Goal: Transaction & Acquisition: Purchase product/service

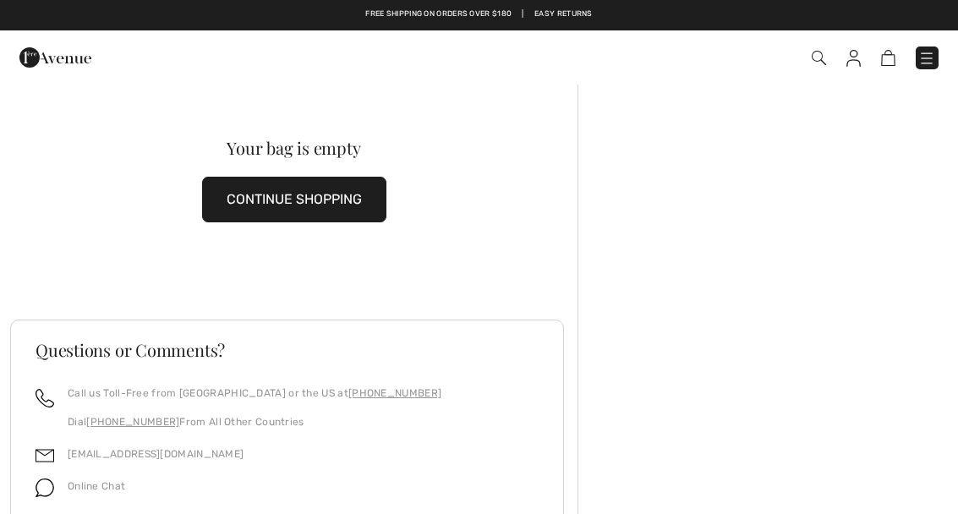
click at [891, 64] on img at bounding box center [888, 58] width 14 height 16
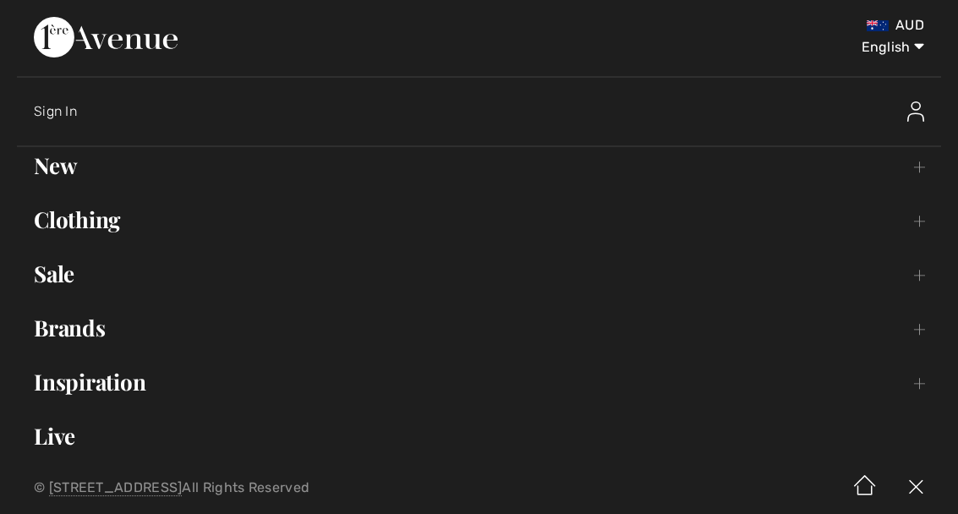
click at [64, 281] on link "Sale Toggle submenu" at bounding box center [479, 273] width 924 height 37
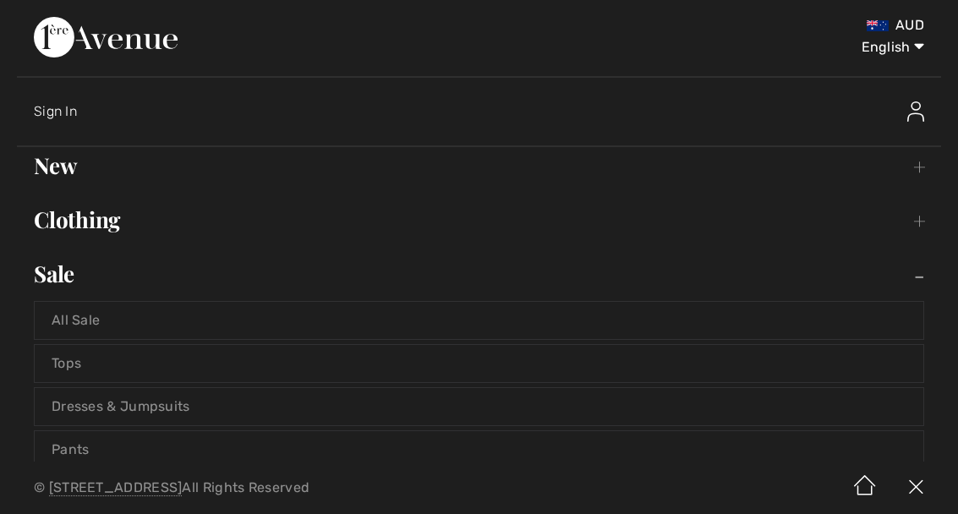
click at [112, 441] on link "Pants" at bounding box center [479, 449] width 889 height 37
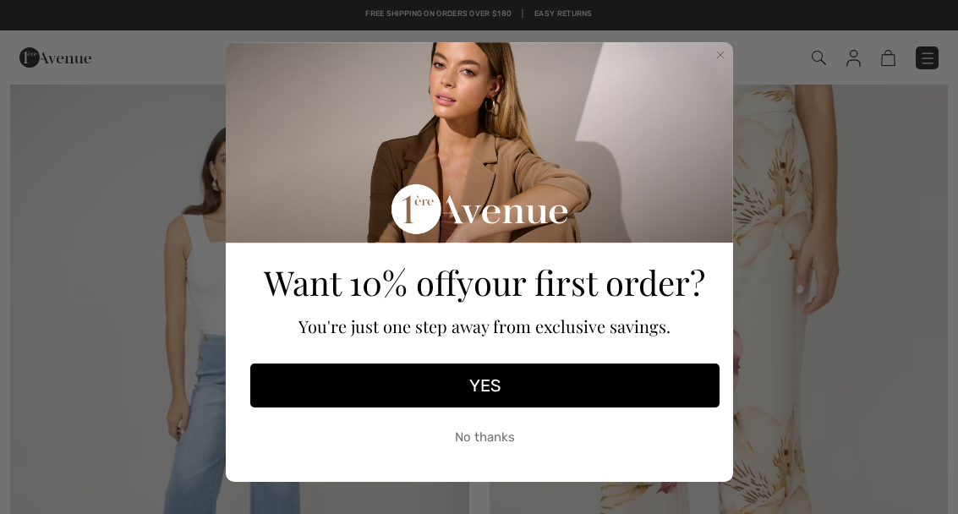
scroll to position [143, 0]
click at [716, 63] on circle "Close dialog" at bounding box center [720, 55] width 16 height 16
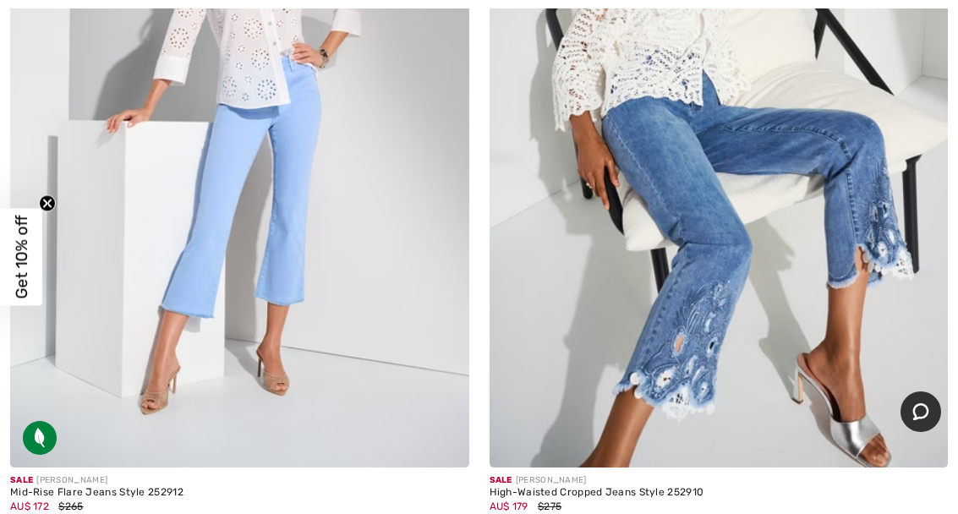
scroll to position [13808, 0]
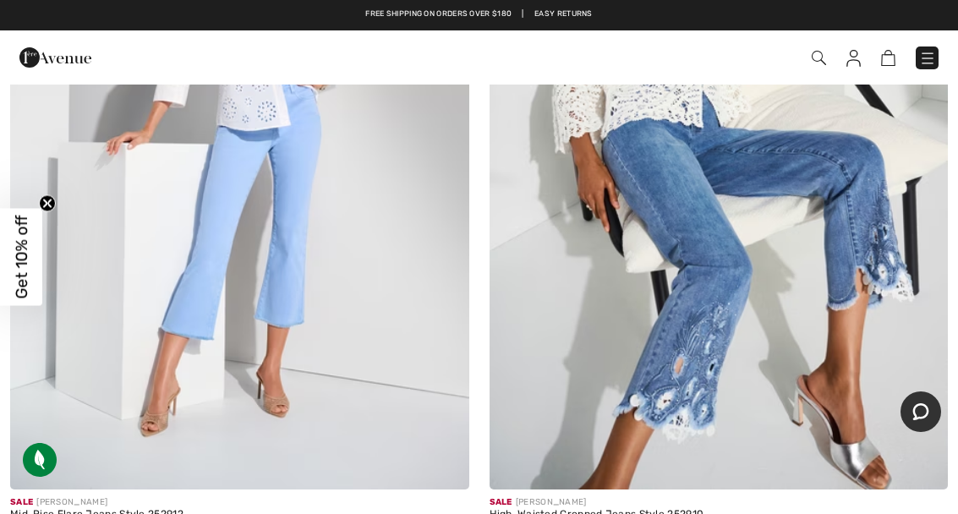
click at [722, 309] on img at bounding box center [719, 146] width 459 height 688
click at [734, 176] on img at bounding box center [719, 146] width 459 height 688
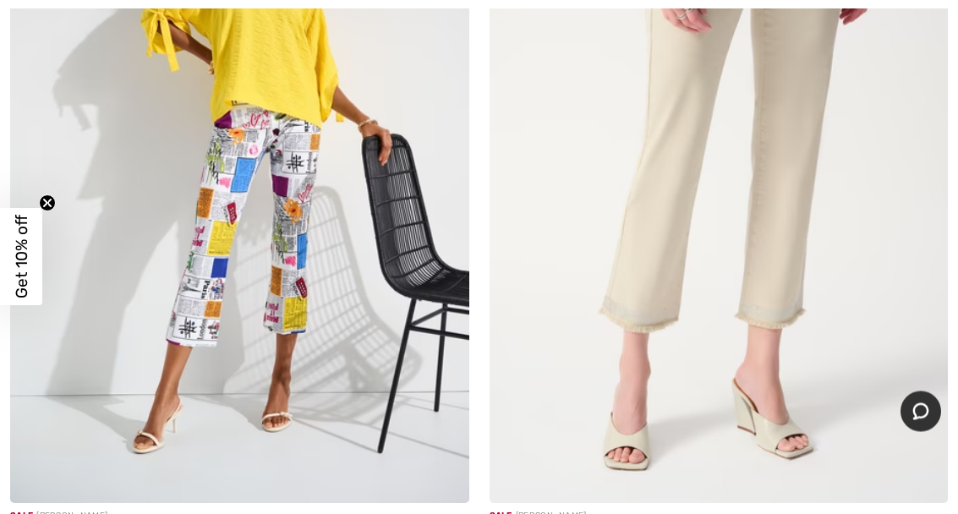
scroll to position [16992, 0]
click at [296, 205] on img at bounding box center [239, 159] width 459 height 688
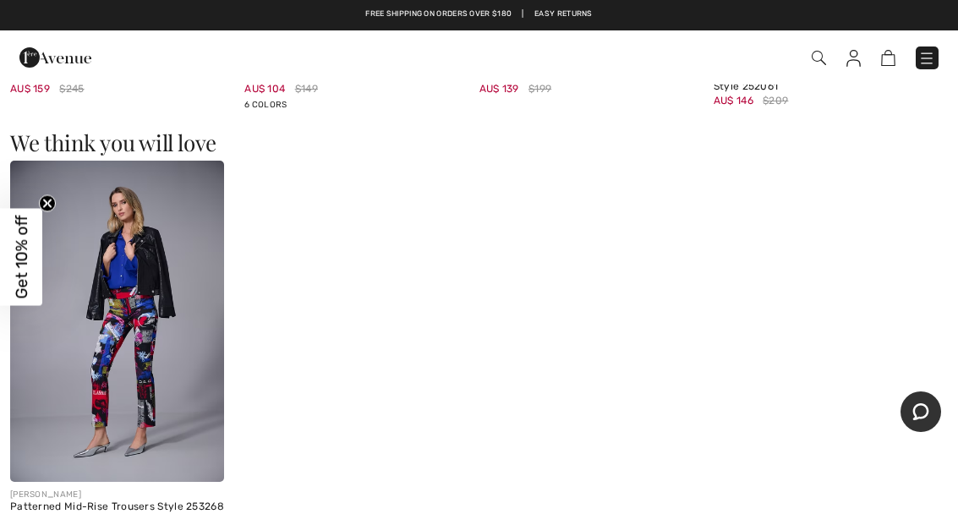
scroll to position [2014, 0]
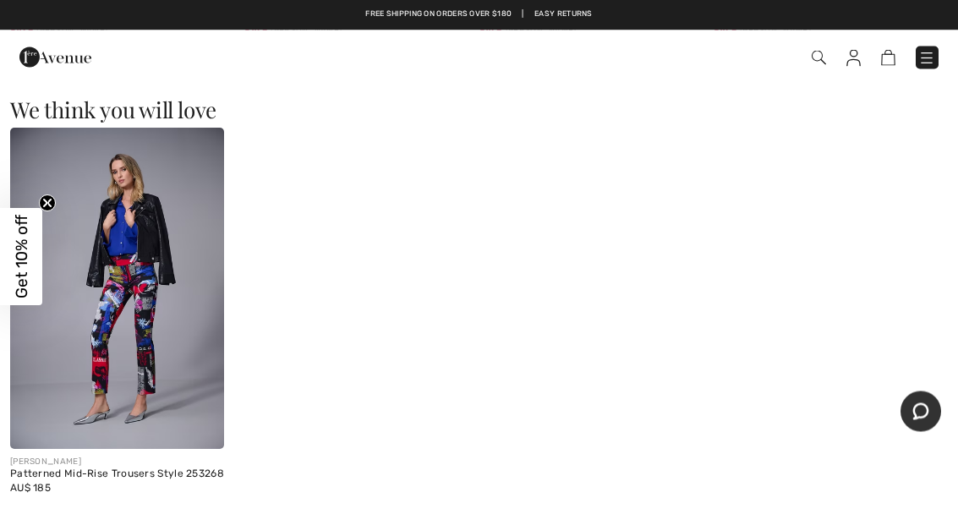
click at [918, 100] on h3 "We think you will love" at bounding box center [479, 111] width 938 height 22
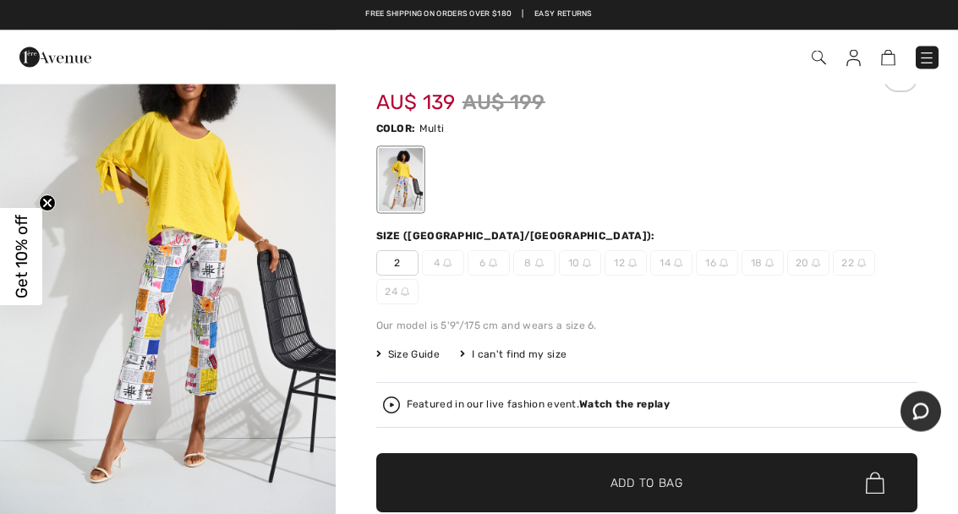
scroll to position [0, 0]
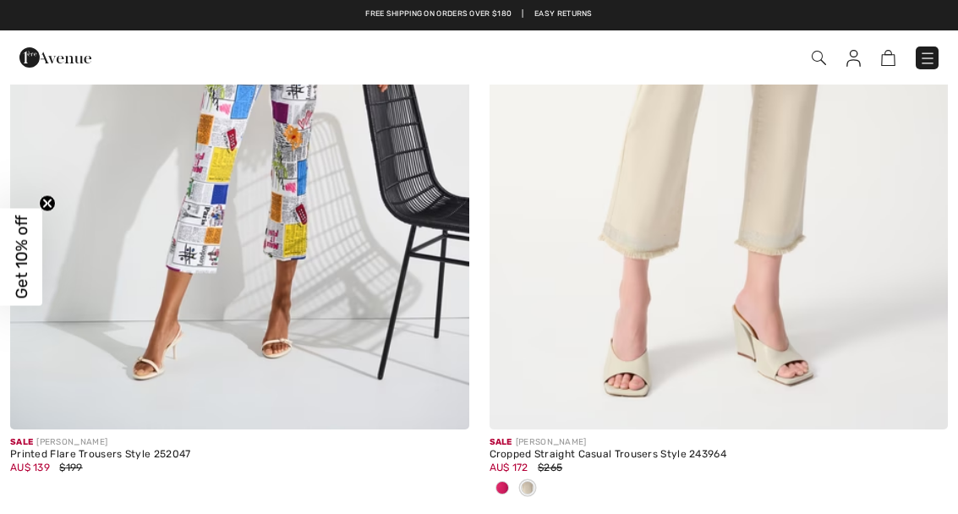
click at [857, 52] on img at bounding box center [853, 58] width 14 height 17
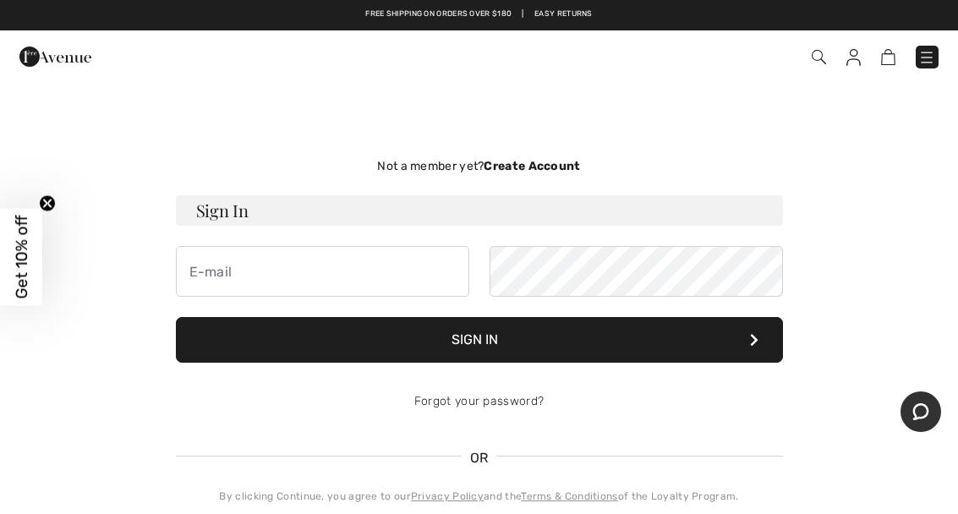
click at [938, 50] on link at bounding box center [927, 57] width 23 height 23
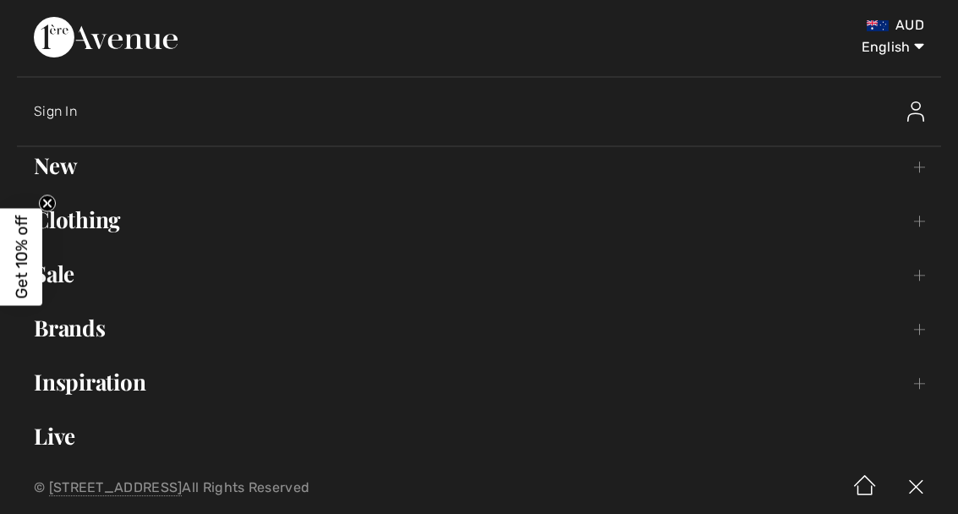
click at [88, 321] on link "Brands Open submenu" at bounding box center [479, 327] width 924 height 37
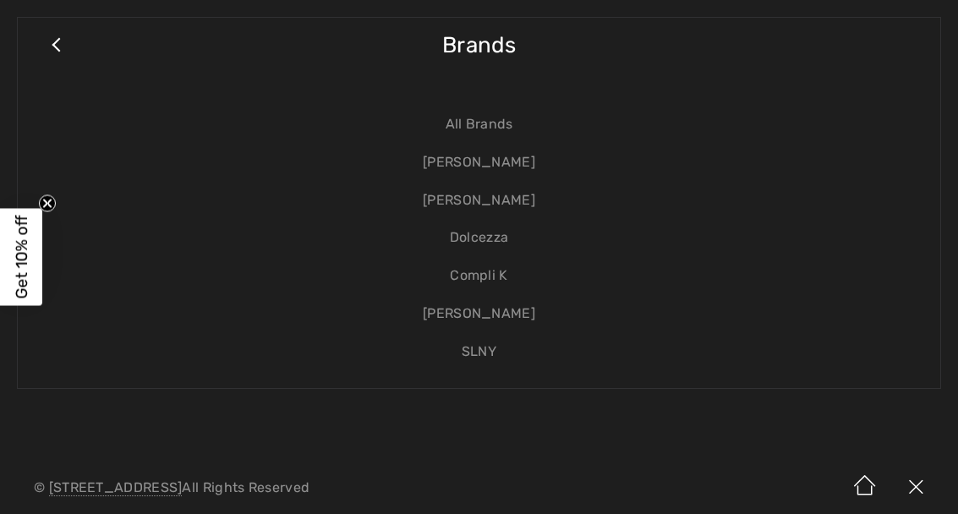
click at [503, 156] on link "[PERSON_NAME]" at bounding box center [479, 163] width 889 height 38
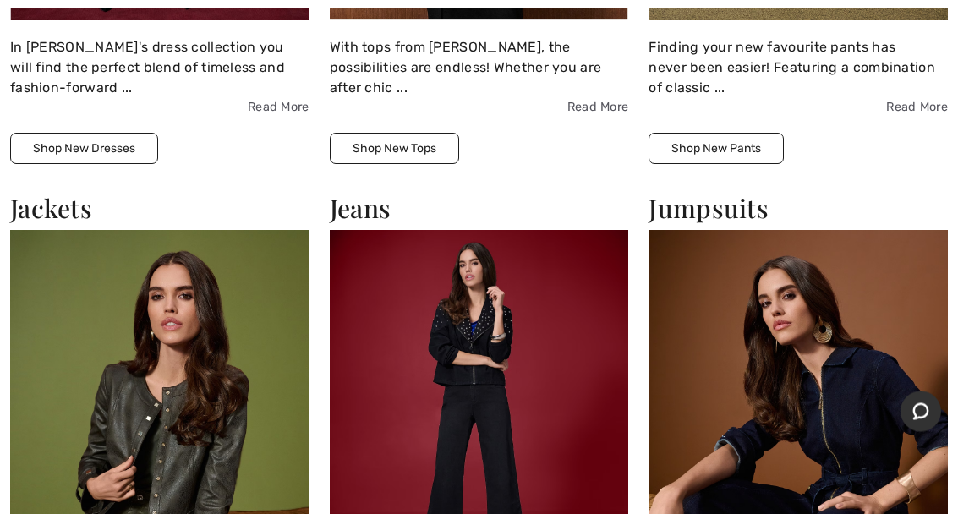
scroll to position [1659, 0]
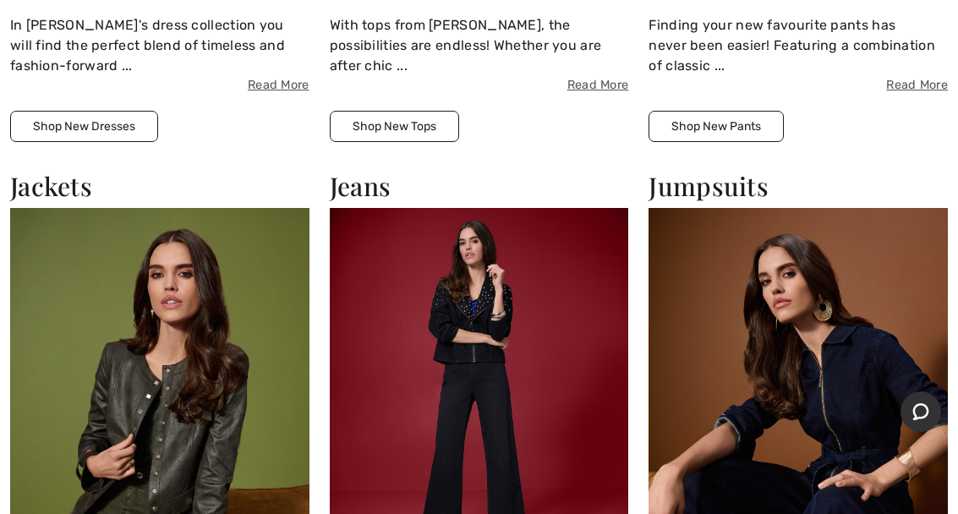
click at [507, 428] on img at bounding box center [479, 390] width 299 height 365
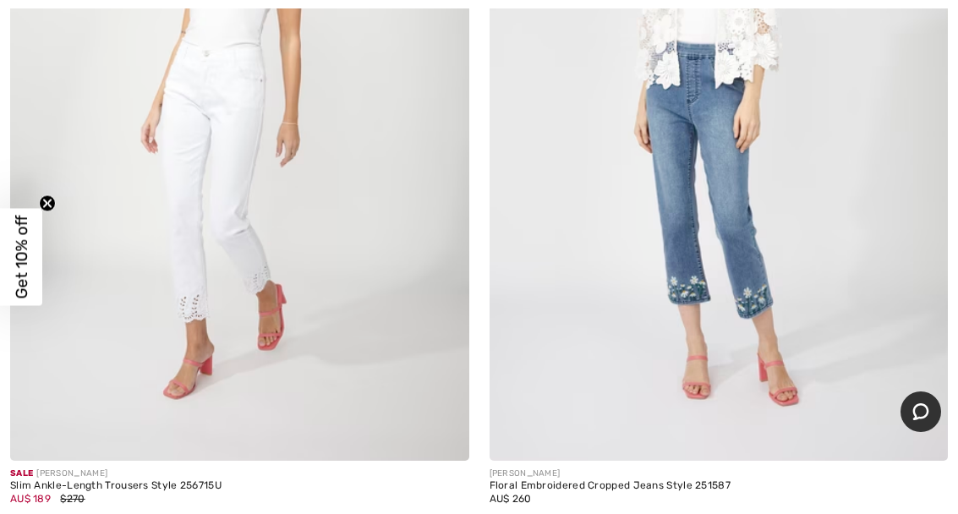
scroll to position [15443, 0]
click at [450, 426] on img at bounding box center [443, 433] width 15 height 15
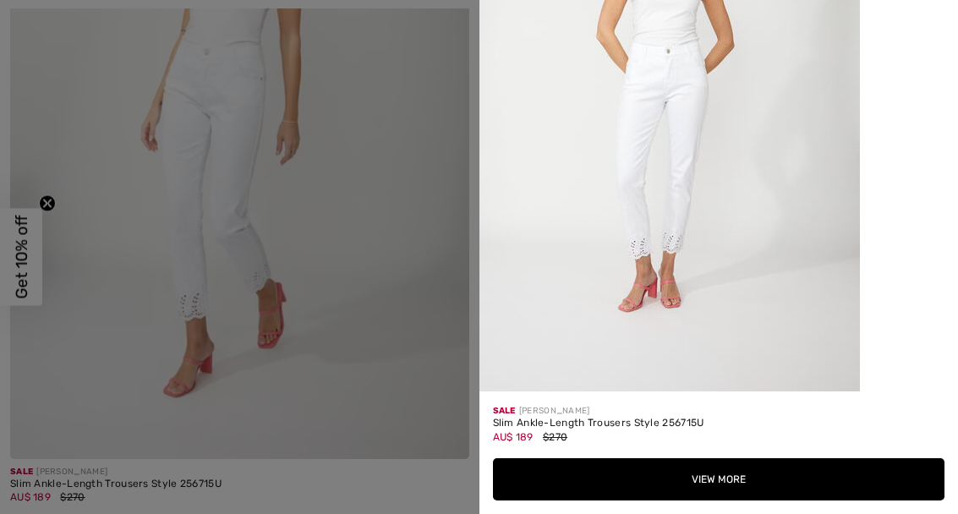
scroll to position [3239, 0]
click at [791, 236] on img at bounding box center [669, 106] width 380 height 571
click at [687, 238] on img at bounding box center [669, 106] width 380 height 571
click at [742, 213] on img at bounding box center [669, 106] width 380 height 571
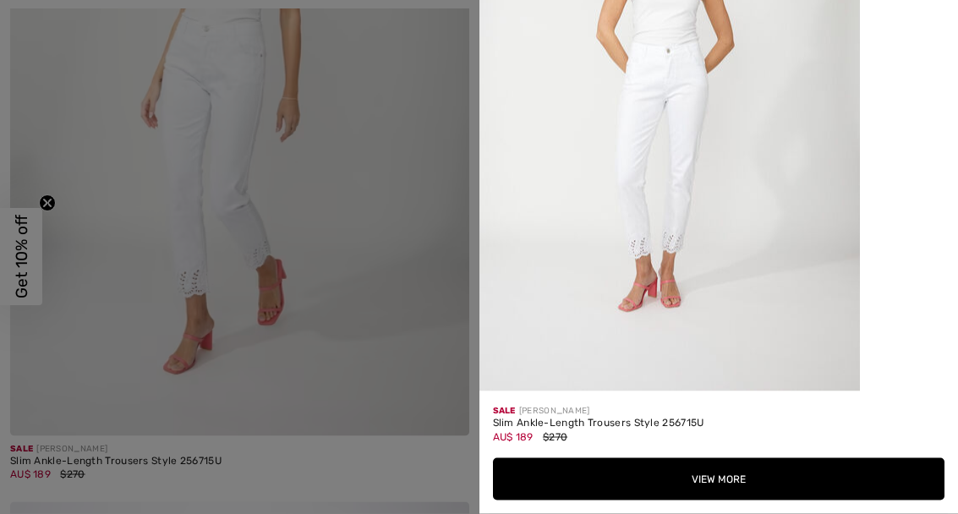
scroll to position [15466, 0]
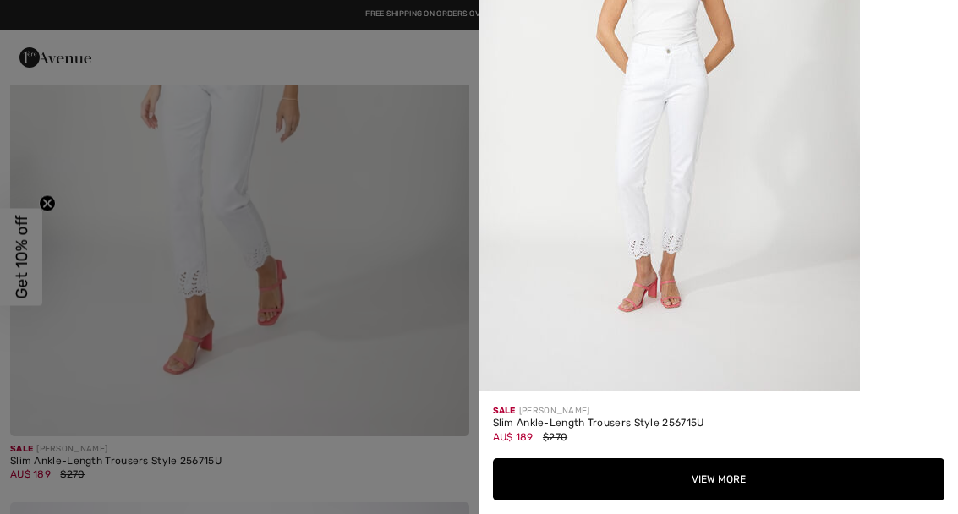
click at [678, 215] on img at bounding box center [669, 106] width 380 height 571
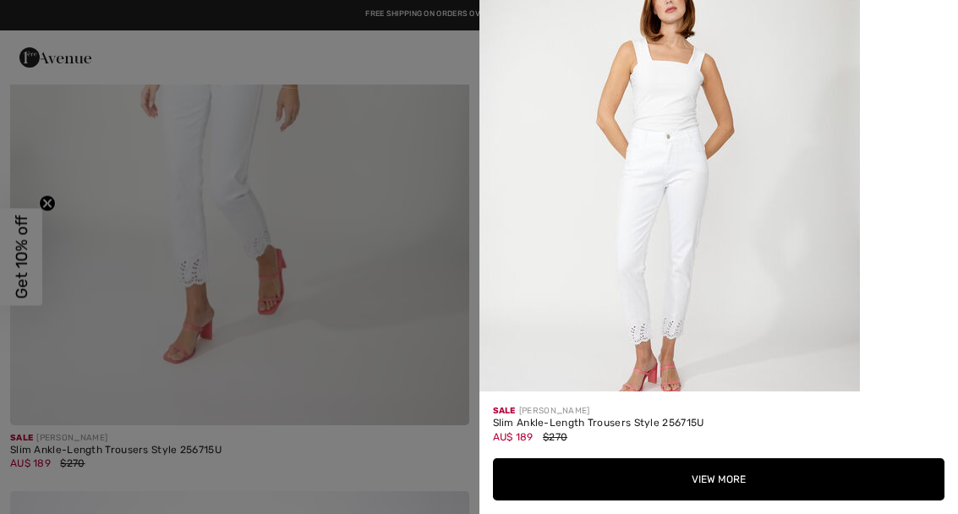
scroll to position [2615, 0]
click at [341, 254] on div at bounding box center [479, 257] width 958 height 514
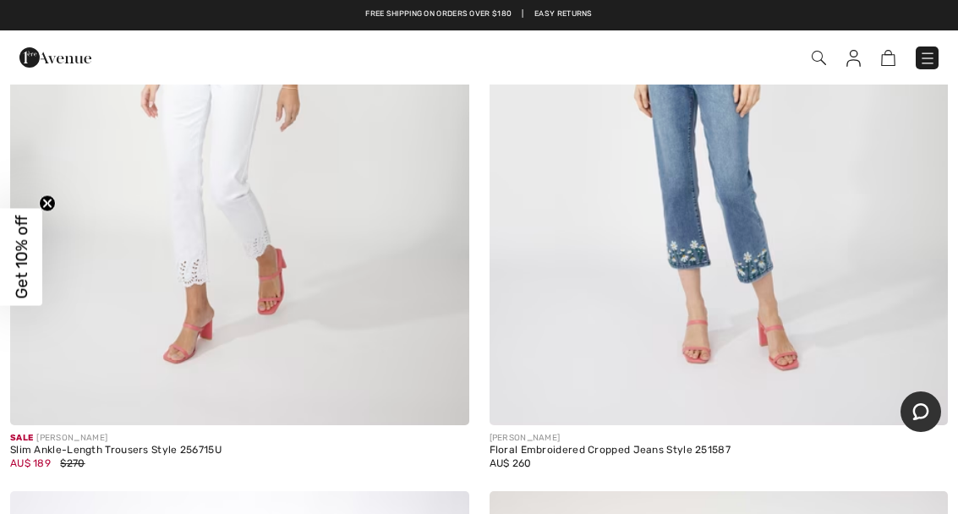
click at [256, 293] on img at bounding box center [239, 81] width 459 height 688
click at [339, 206] on img at bounding box center [239, 81] width 459 height 688
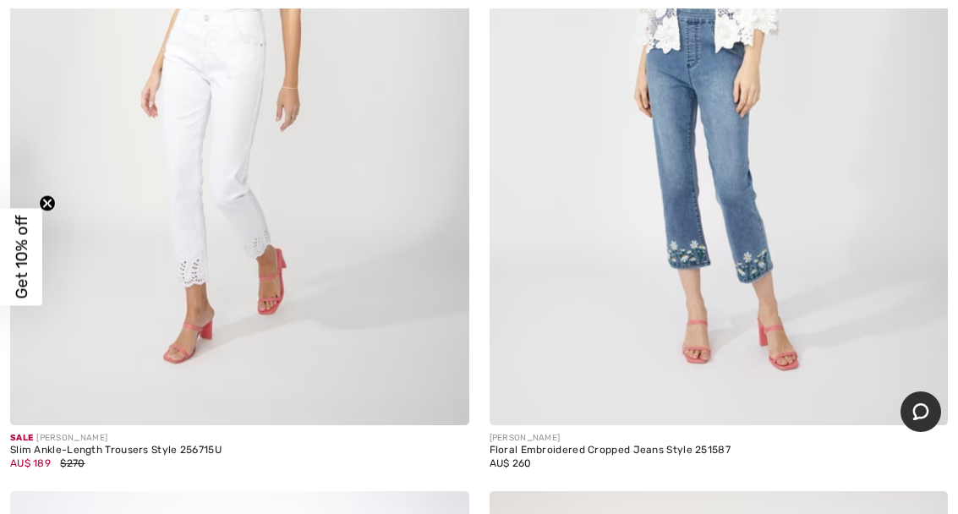
click at [265, 197] on img at bounding box center [239, 81] width 459 height 688
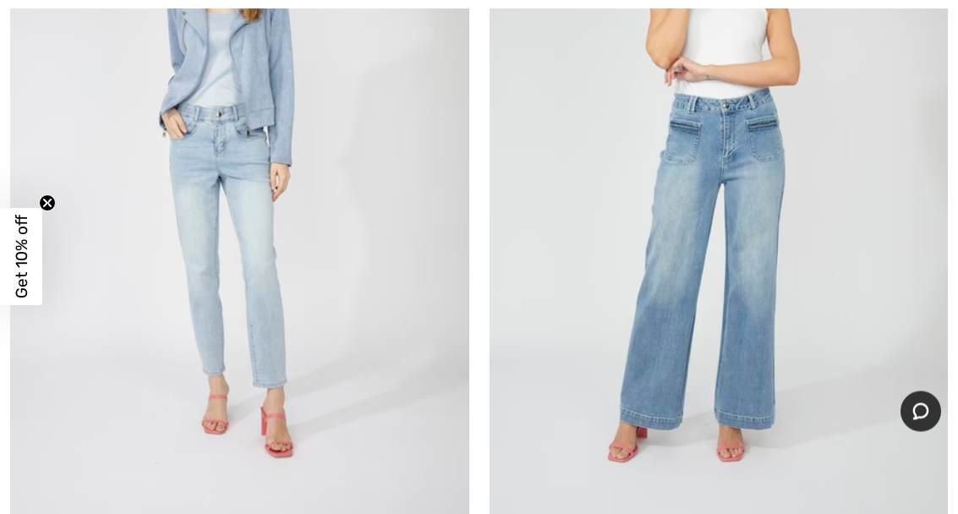
scroll to position [16919, 0]
click at [265, 205] on img at bounding box center [239, 176] width 459 height 688
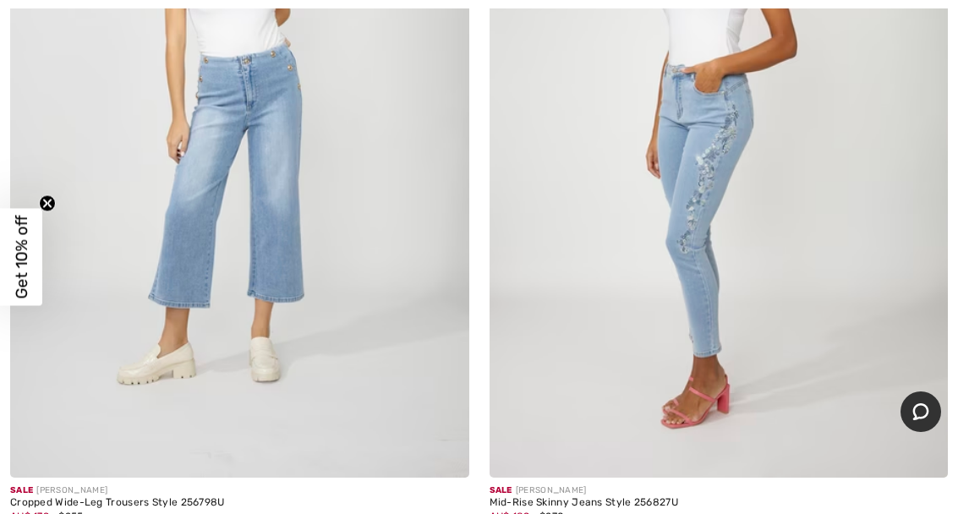
scroll to position [17729, 0]
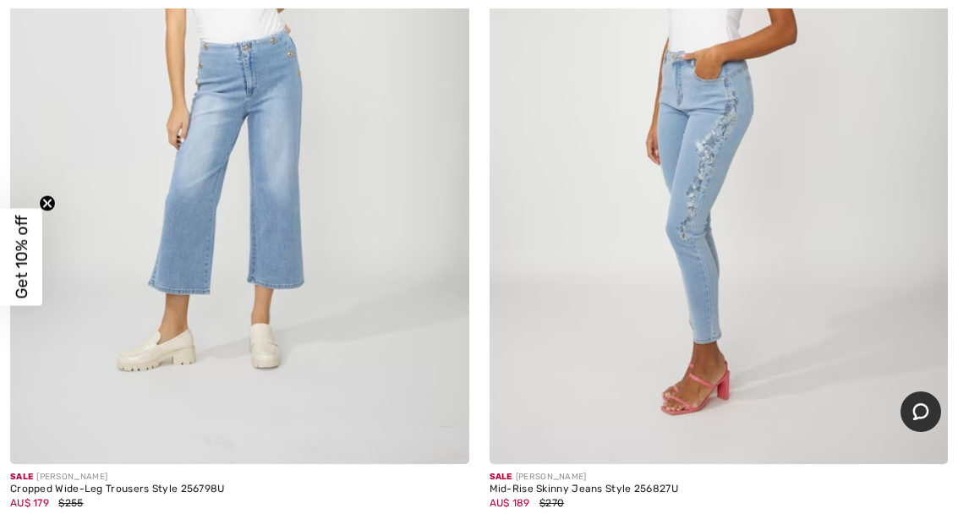
click at [728, 226] on img at bounding box center [719, 120] width 459 height 688
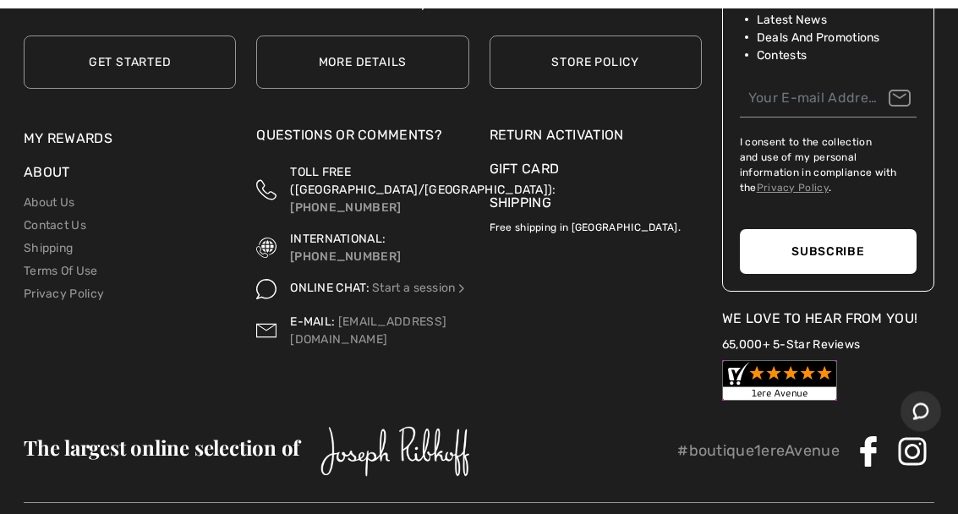
scroll to position [5266, 0]
